Goal: Information Seeking & Learning: Learn about a topic

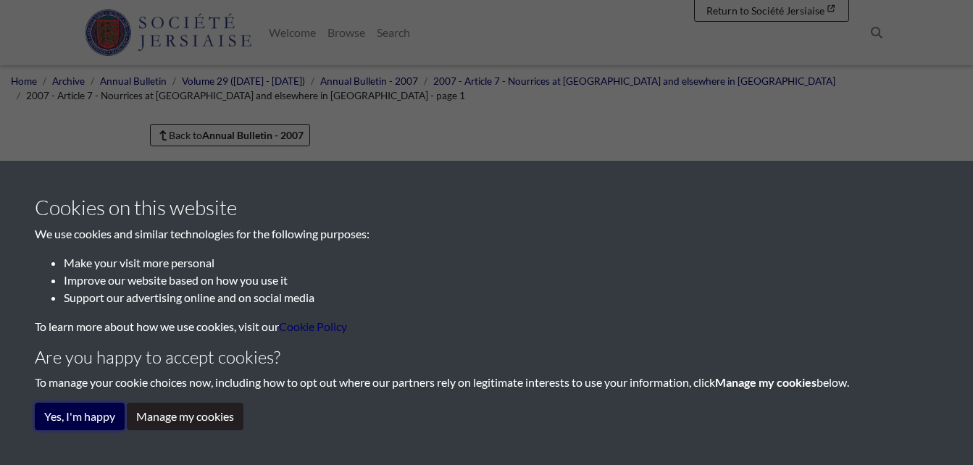
click at [109, 412] on button "Yes, I'm happy" at bounding box center [80, 417] width 90 height 28
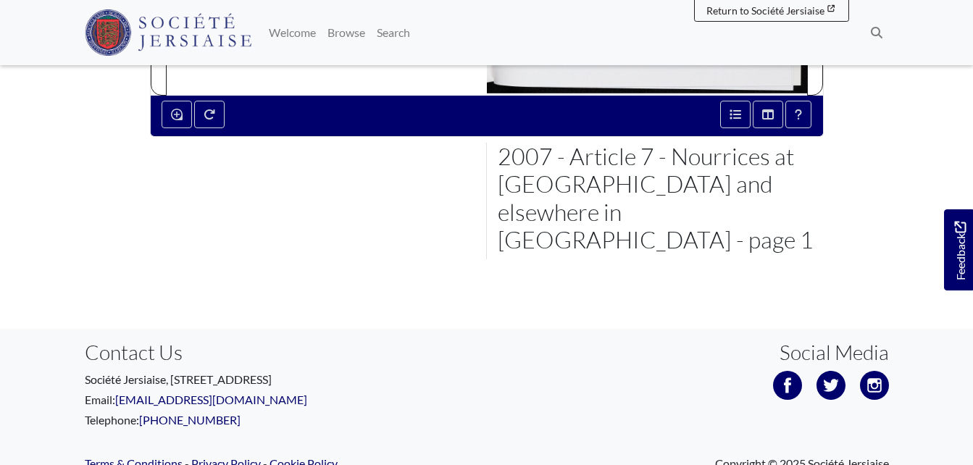
scroll to position [727, 0]
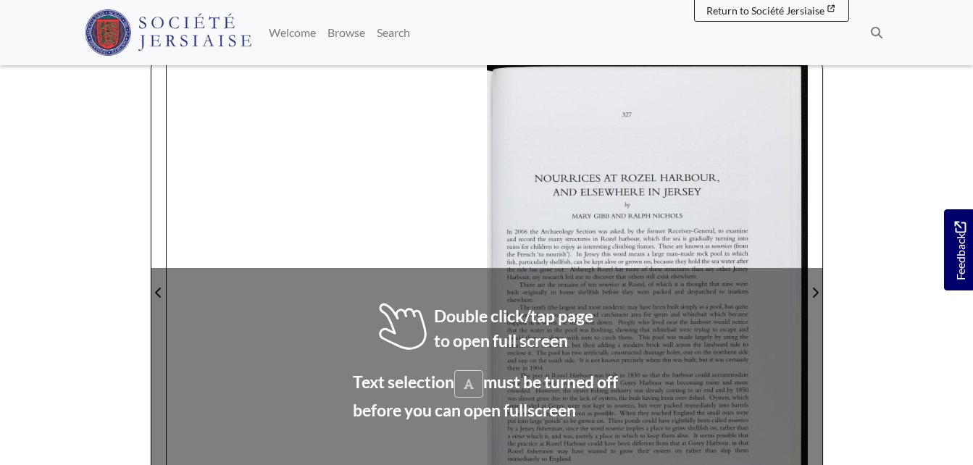
scroll to position [338, 0]
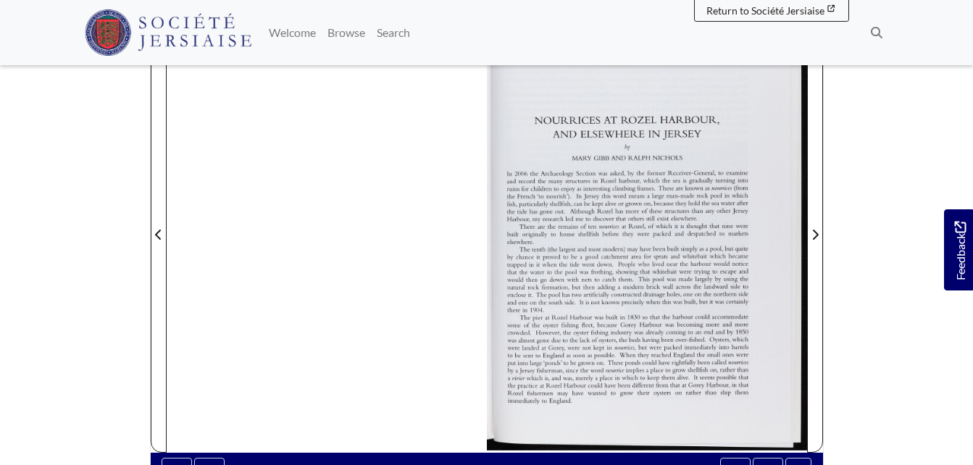
click at [481, 254] on div at bounding box center [487, 226] width 640 height 453
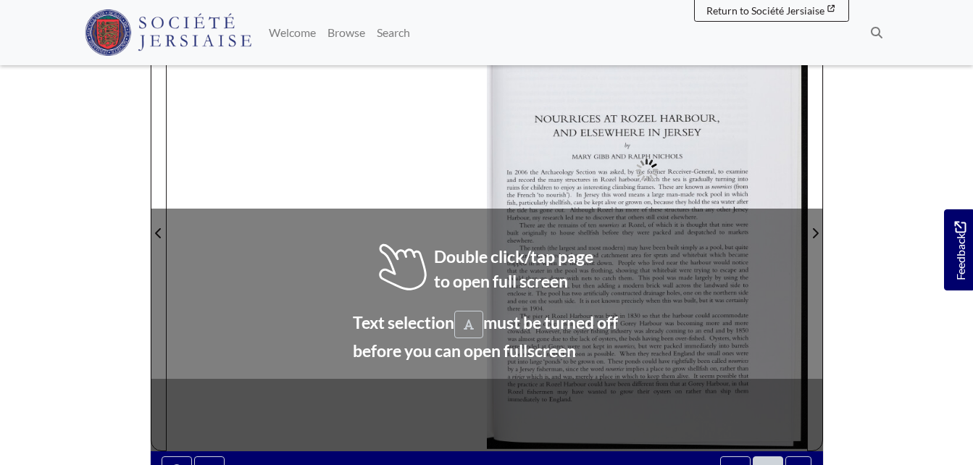
scroll to position [338, 0]
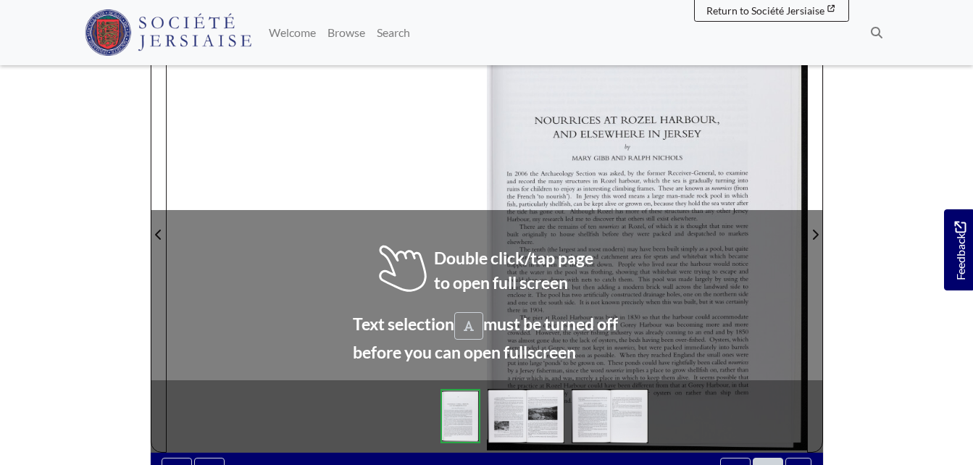
click at [484, 275] on div at bounding box center [487, 226] width 640 height 453
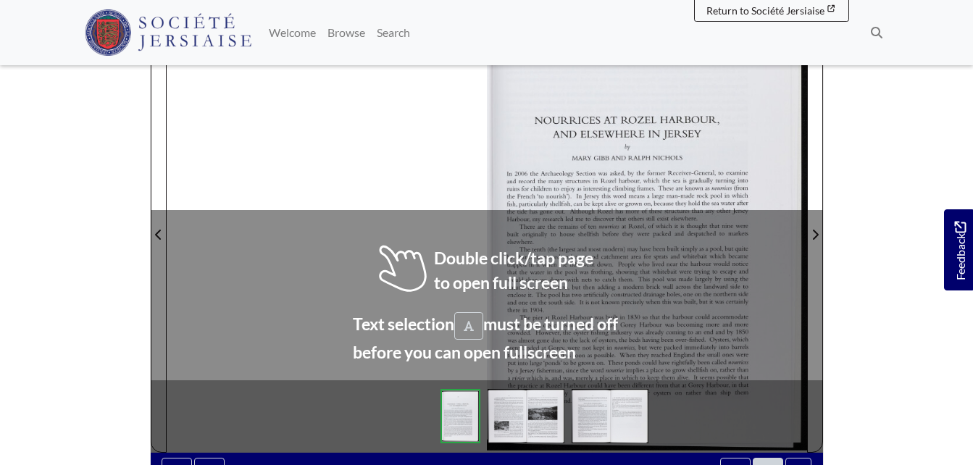
click at [484, 275] on div at bounding box center [487, 226] width 640 height 453
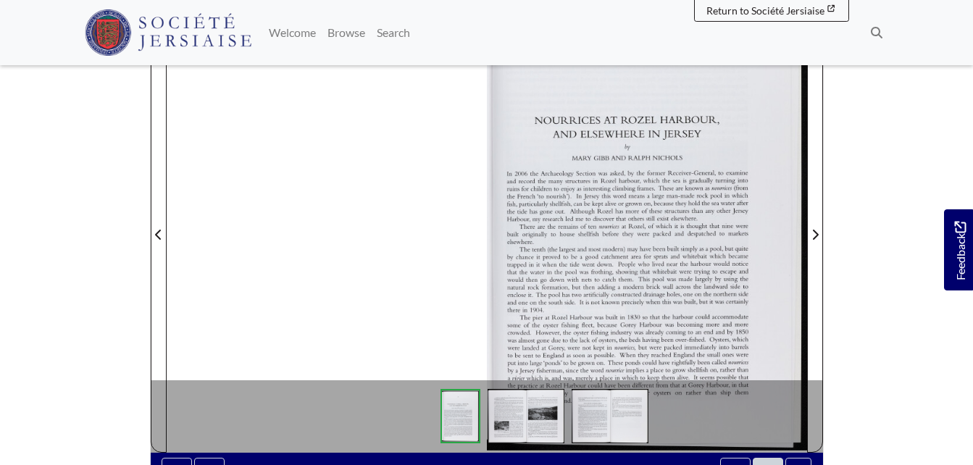
drag, startPoint x: 484, startPoint y: 275, endPoint x: 421, endPoint y: 237, distance: 74.4
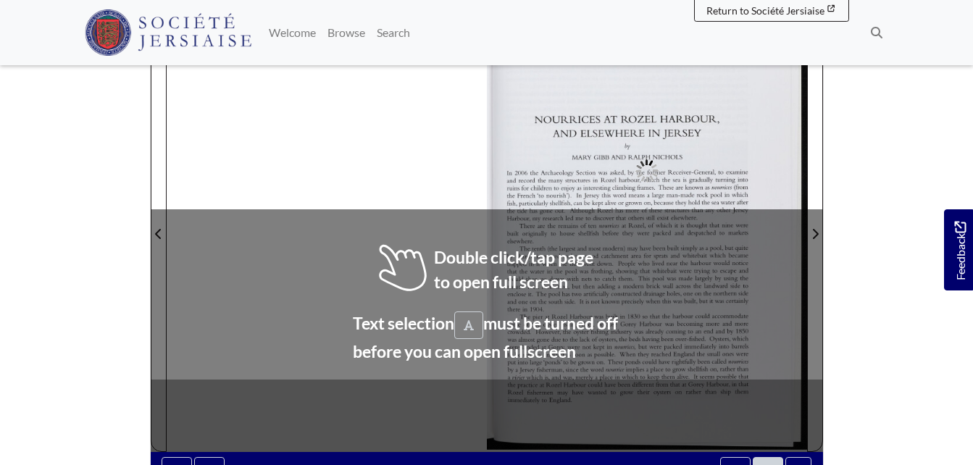
scroll to position [338, 0]
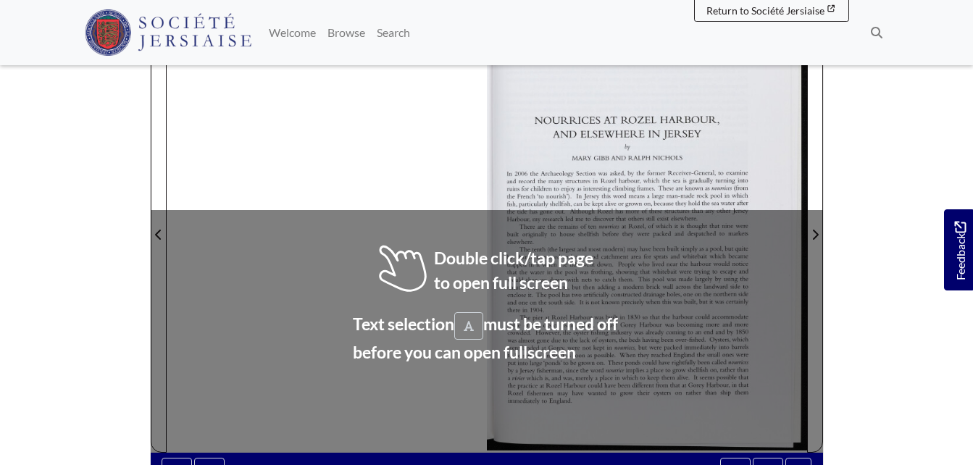
drag, startPoint x: 445, startPoint y: 282, endPoint x: 373, endPoint y: 132, distance: 166.5
click at [373, 132] on div at bounding box center [487, 226] width 640 height 453
